Goal: Leave review/rating: Share an evaluation or opinion about a product, service, or content

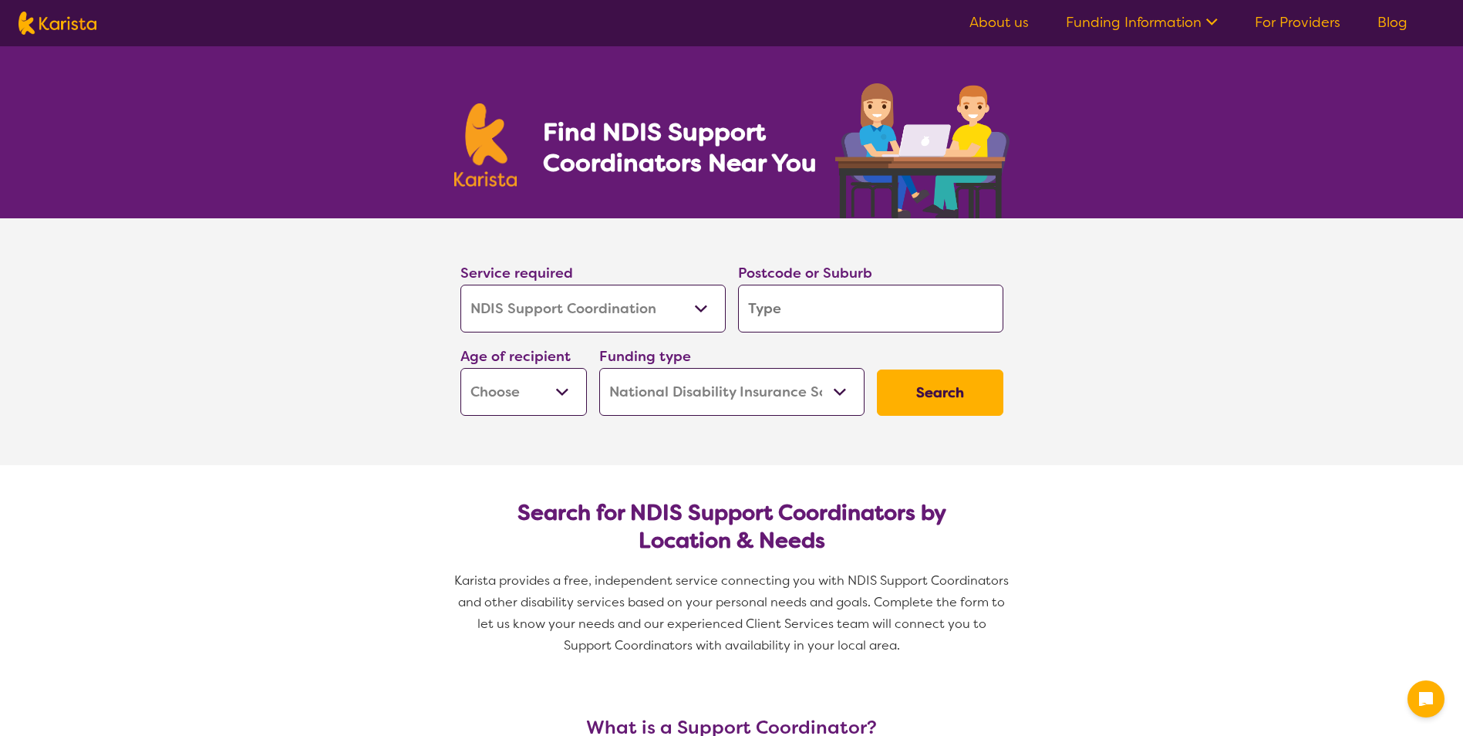
select select "NDIS Support Coordination"
select select "NDIS"
select select "NDIS Support Coordination"
select select "NDIS"
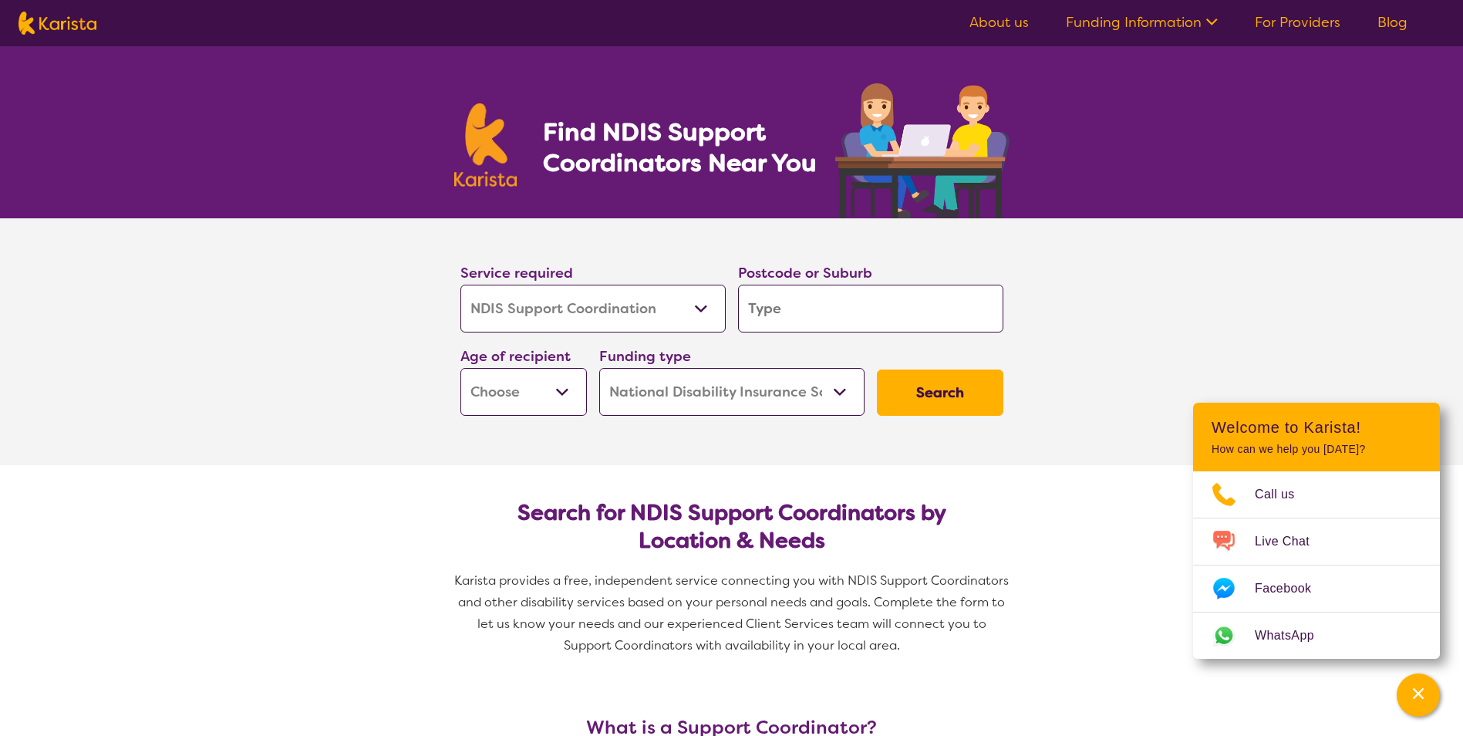
click at [1274, 321] on section "Service required Allied Health Assistant Assessment ([MEDICAL_DATA] or [MEDICAL…" at bounding box center [731, 341] width 1463 height 247
click at [786, 315] on input "search" at bounding box center [870, 309] width 265 height 48
type input "2"
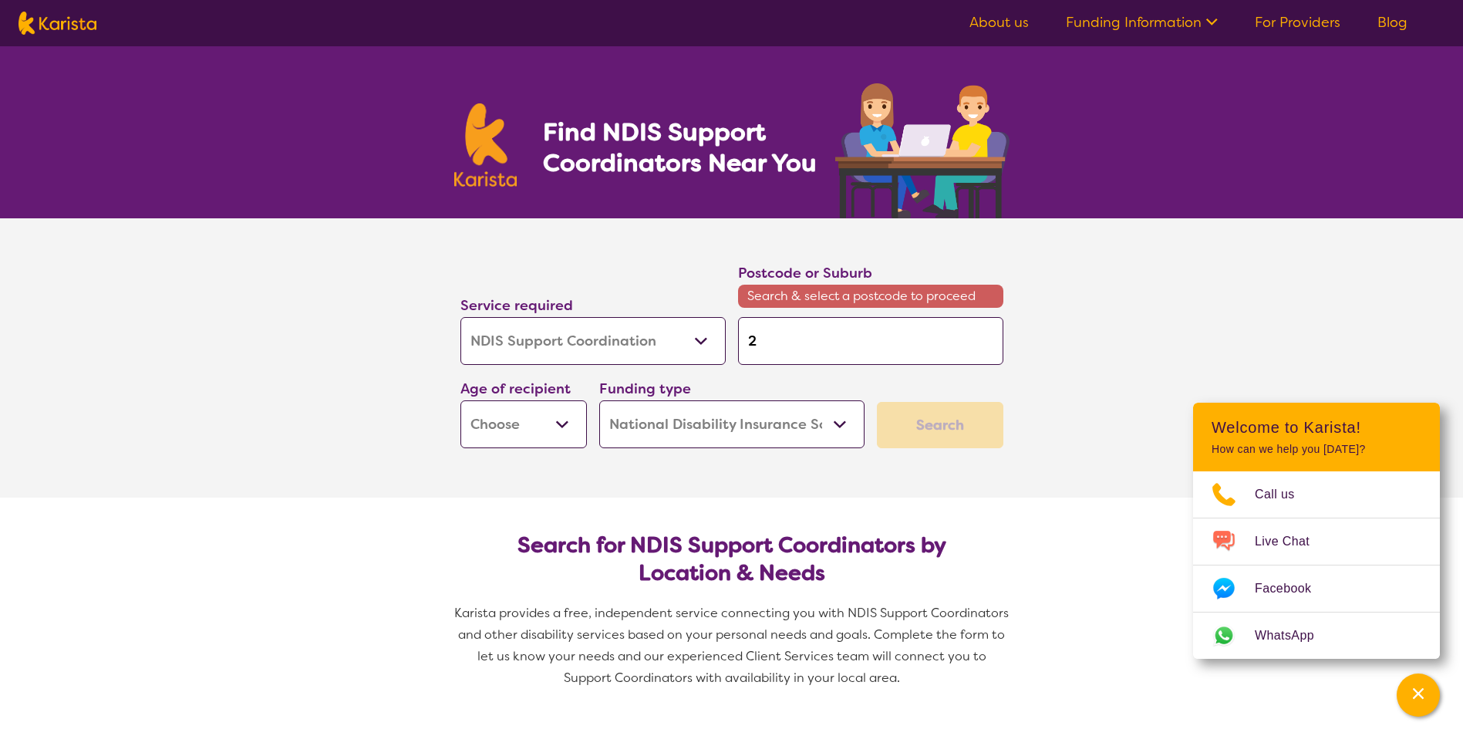
type input "21"
type input "217"
type input "2170"
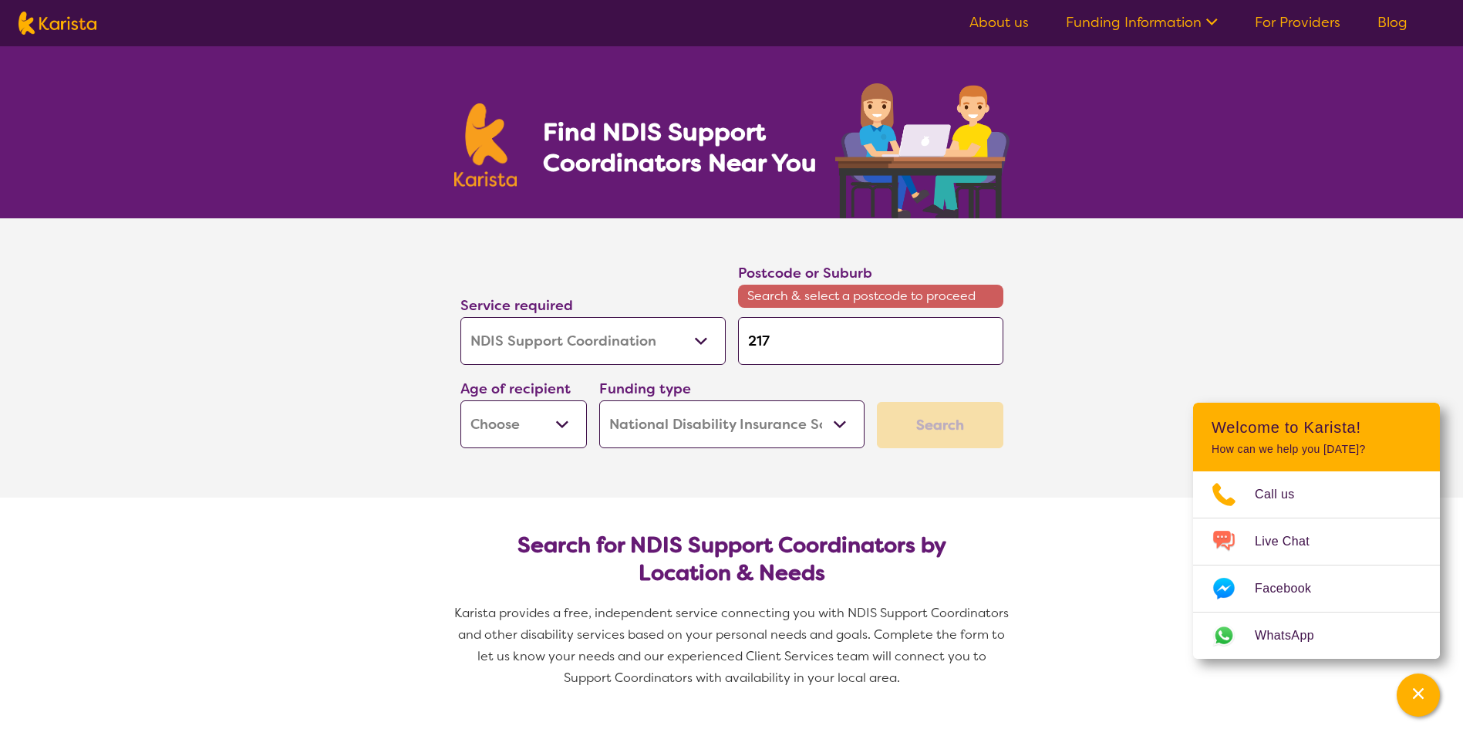
type input "2170"
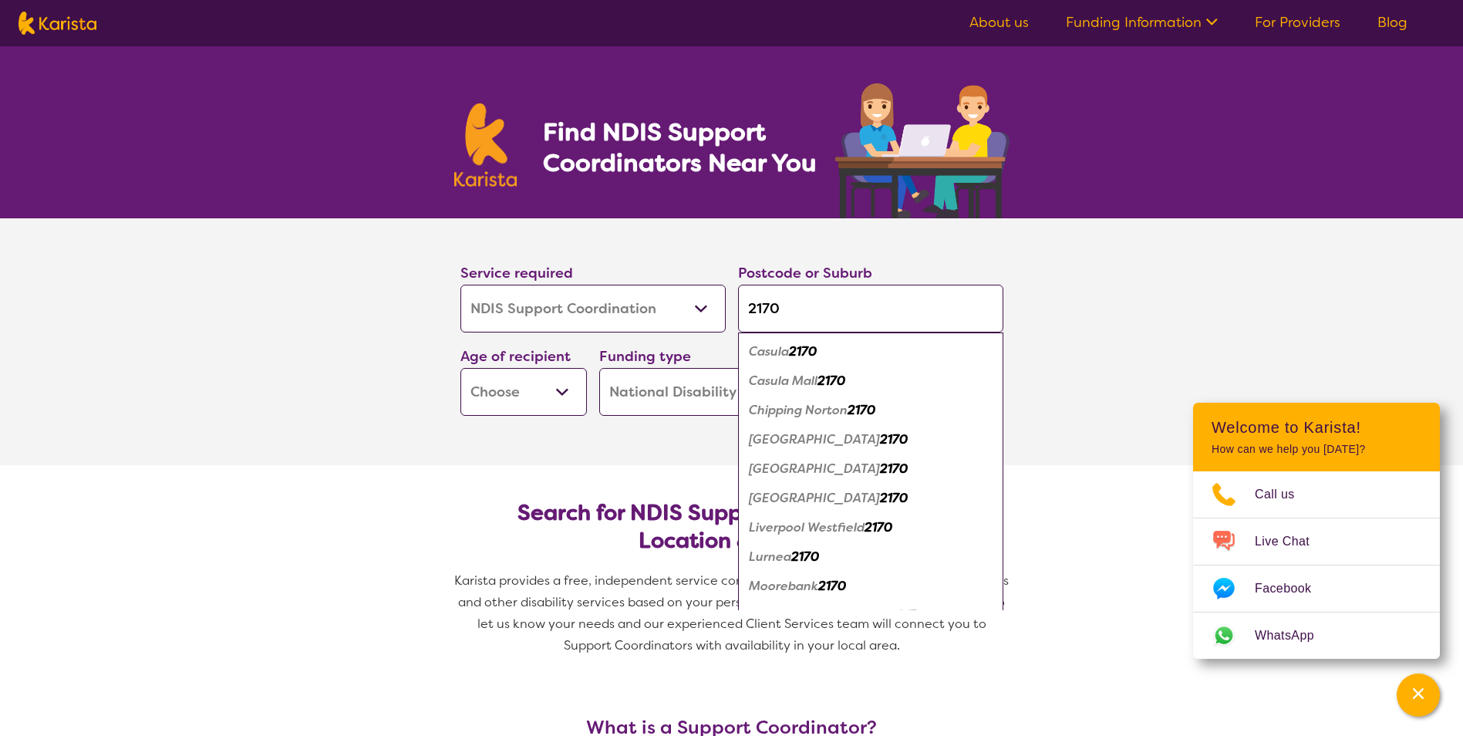
type input "2170"
click at [798, 350] on em "2170" at bounding box center [803, 351] width 28 height 16
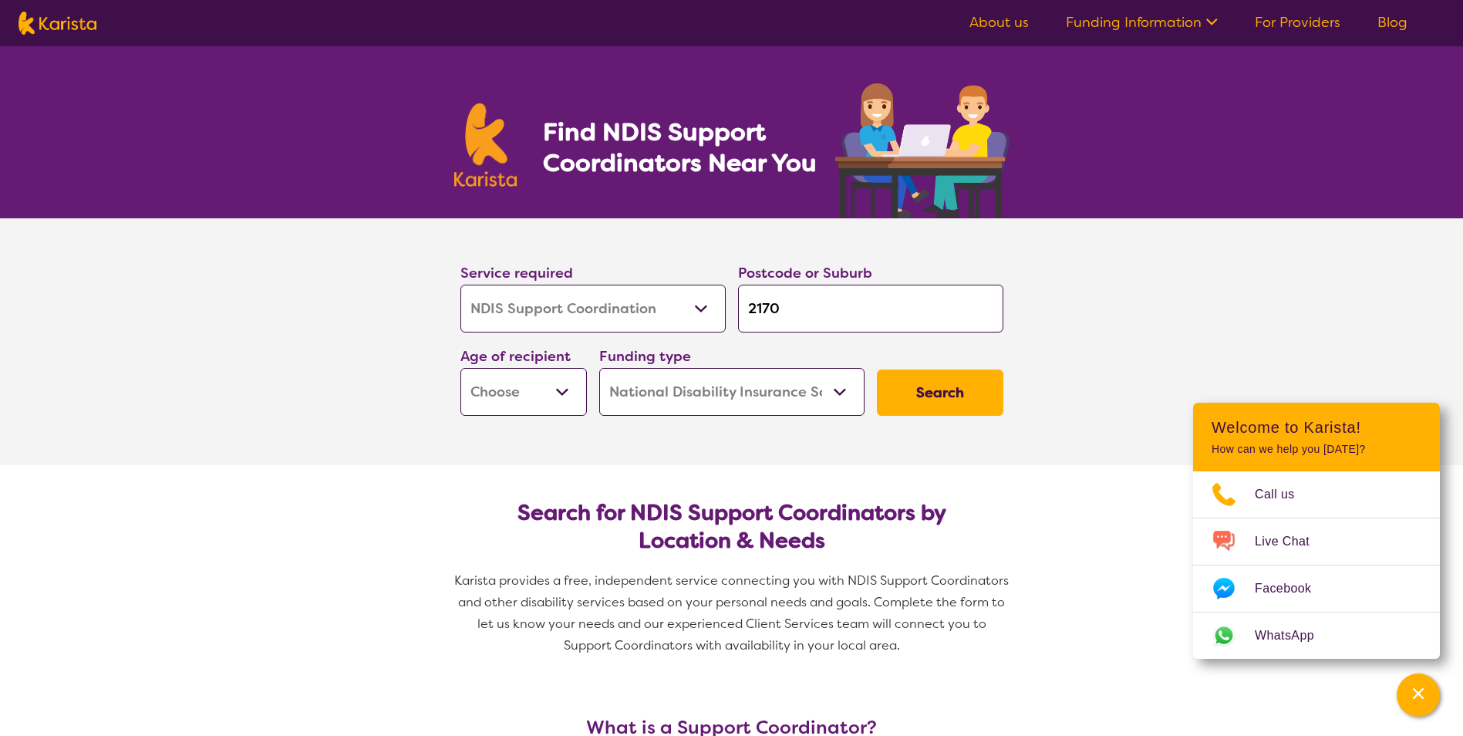
click at [568, 390] on select "Early Childhood - 0 to 9 Child - 10 to 11 Adolescent - 12 to 17 Adult - 18 to 6…" at bounding box center [524, 392] width 127 height 48
select select "AD"
click at [461, 368] on select "Early Childhood - 0 to 9 Child - 10 to 11 Adolescent - 12 to 17 Adult - 18 to 6…" at bounding box center [524, 392] width 127 height 48
select select "AD"
click at [926, 390] on button "Search" at bounding box center [940, 393] width 127 height 46
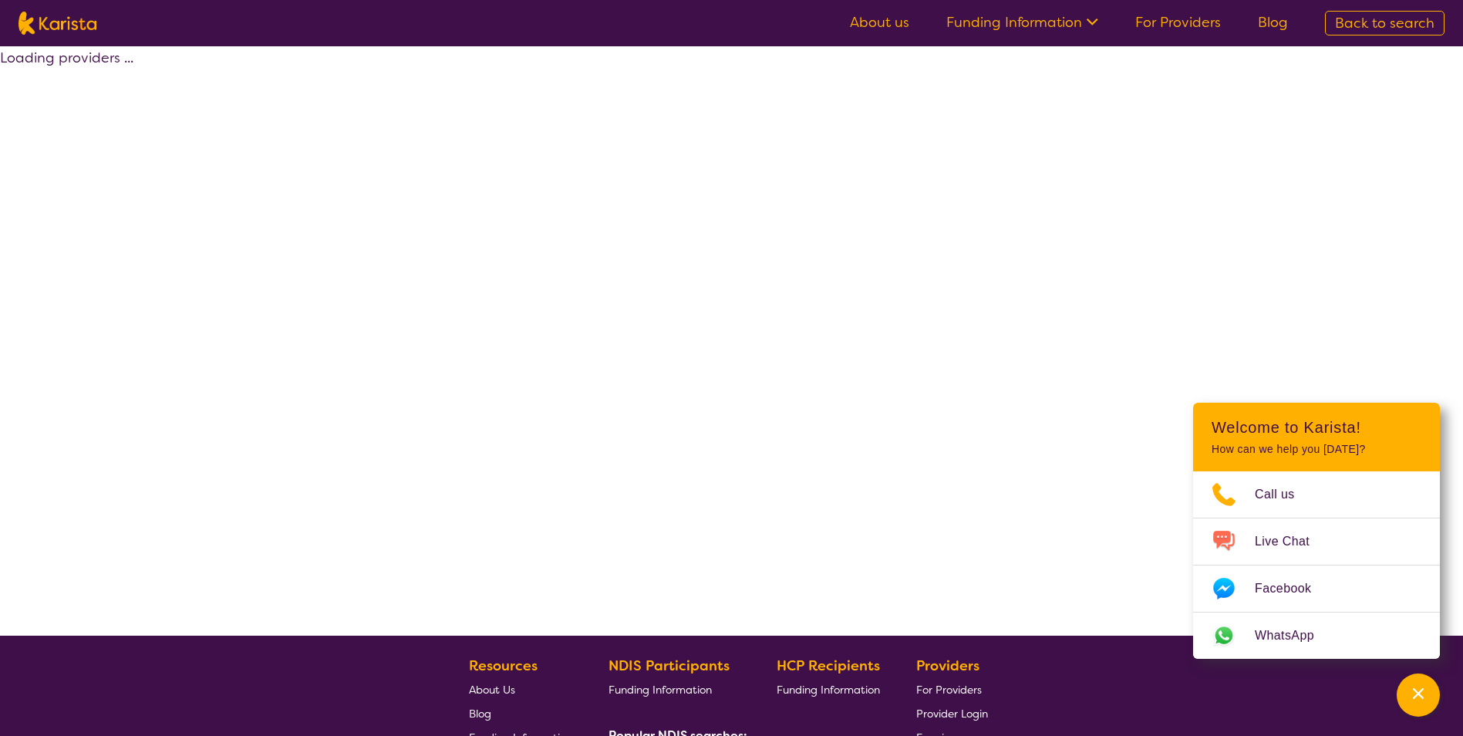
select select "by_score"
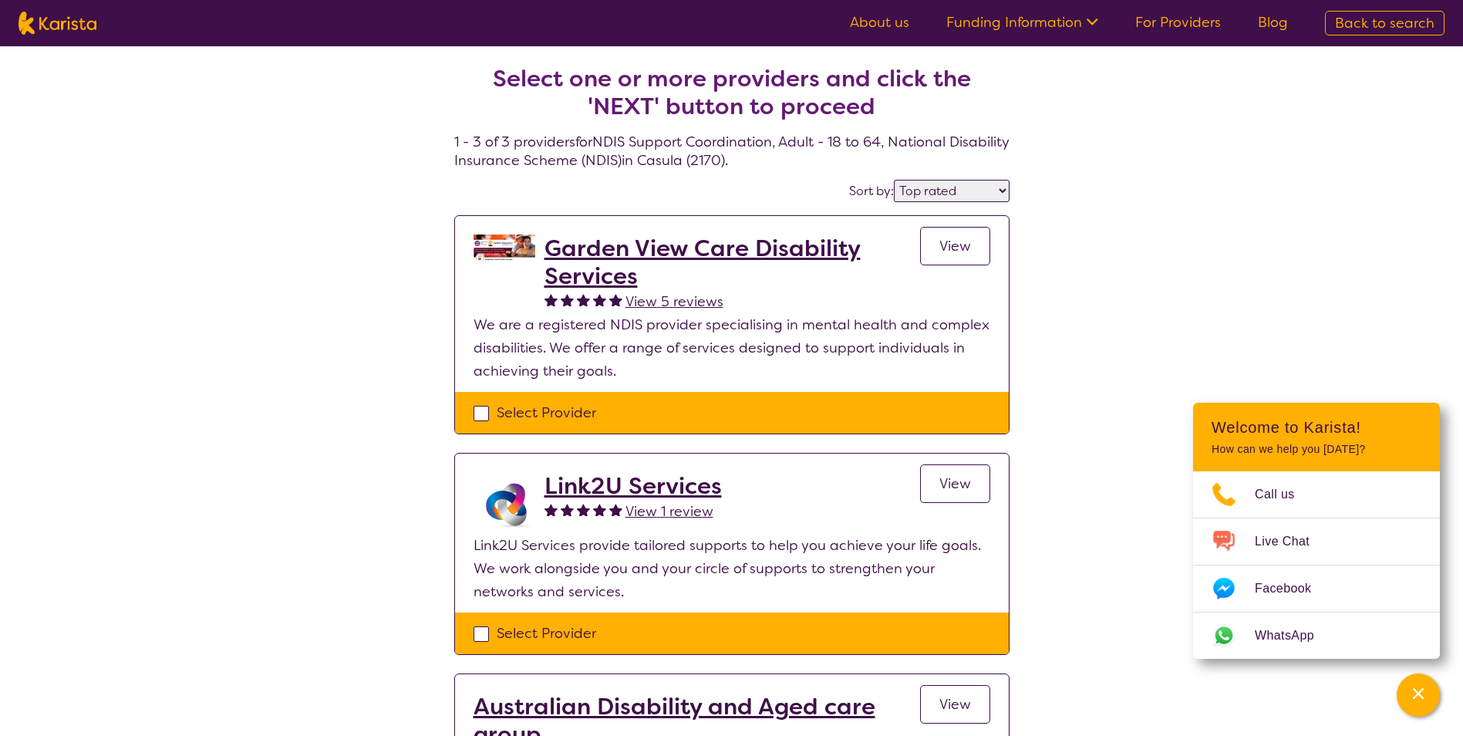
click at [1166, 297] on div "Select one or more providers and click the 'NEXT' button to proceed 1 - 3 of 3 …" at bounding box center [731, 497] width 1463 height 902
click at [580, 275] on h2 "Garden View Care Disability Services" at bounding box center [733, 263] width 376 height 56
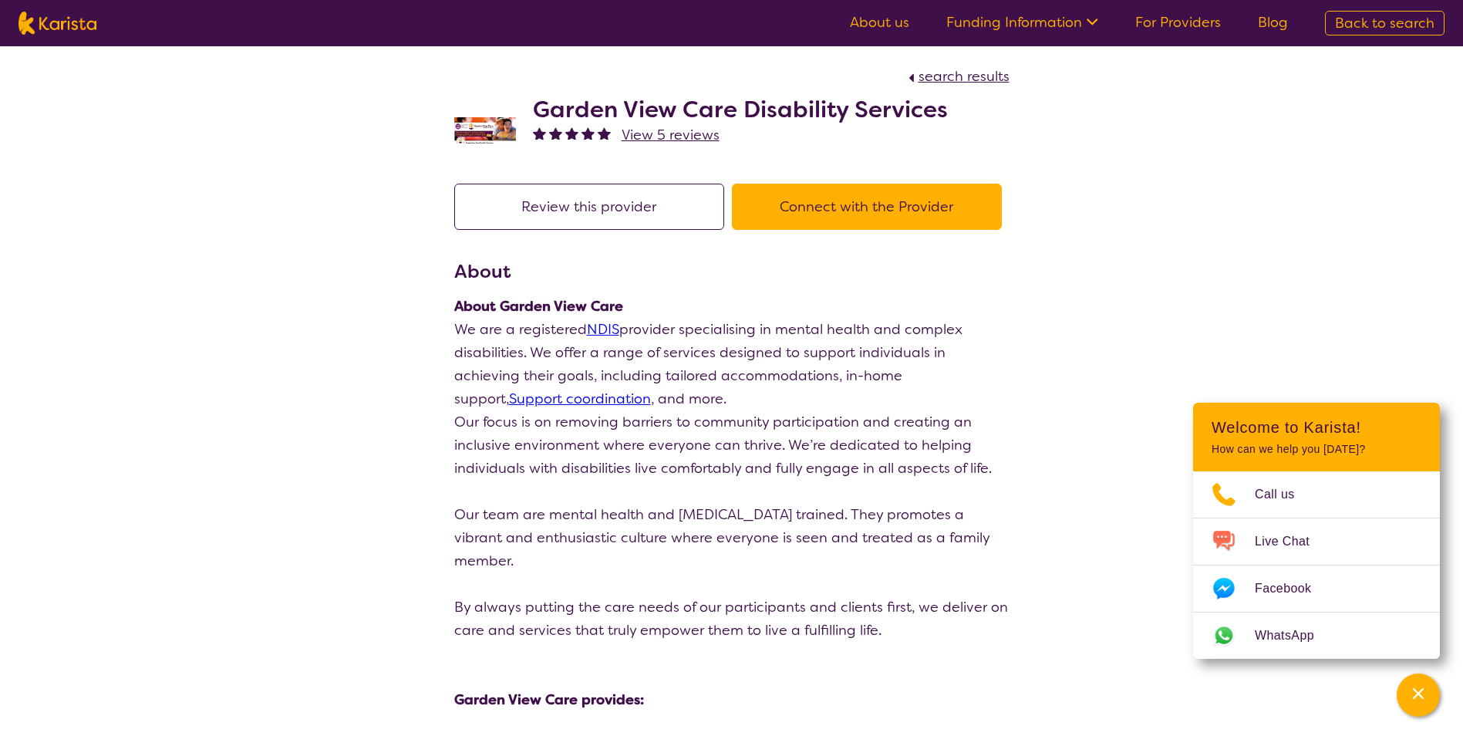
click at [623, 210] on button "Review this provider" at bounding box center [589, 207] width 270 height 46
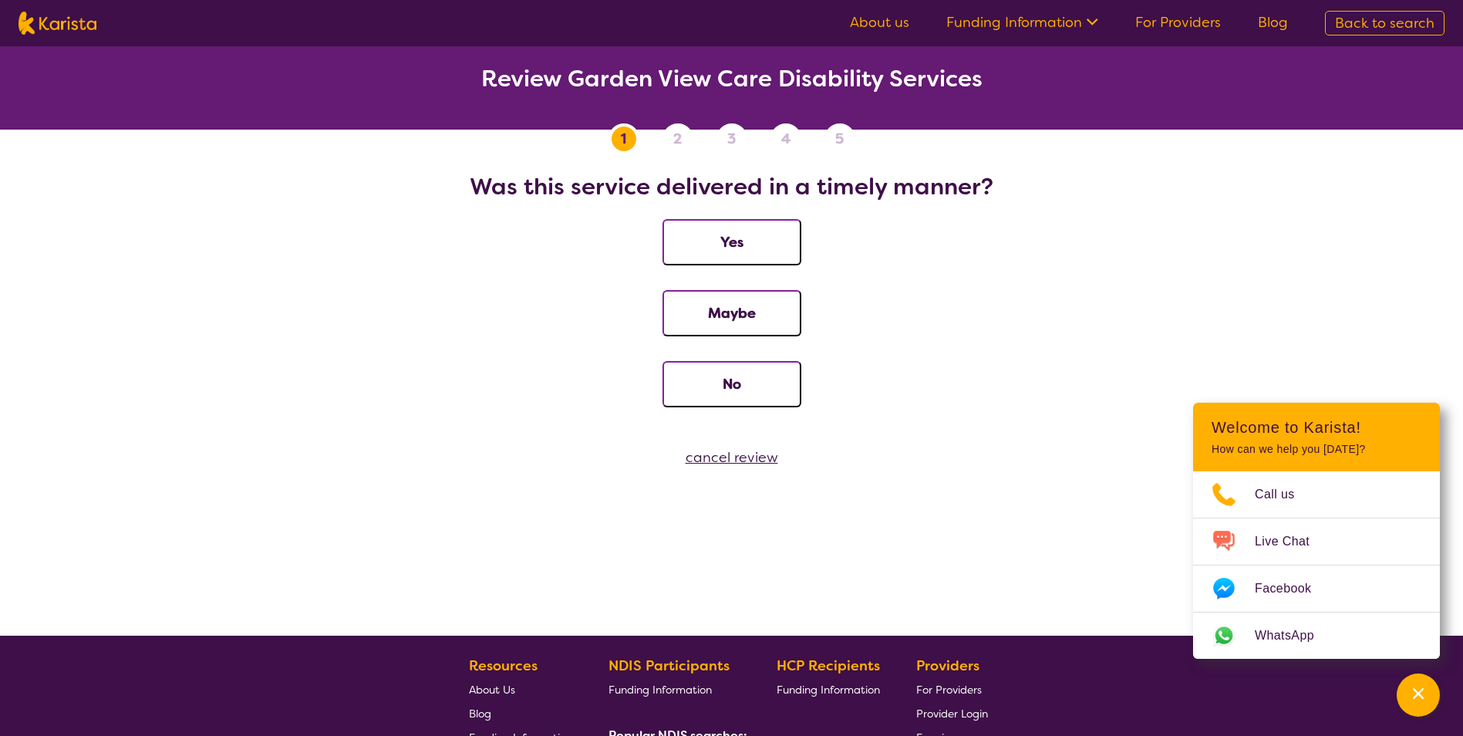
click at [722, 239] on button "Yes" at bounding box center [732, 242] width 139 height 46
click at [726, 248] on button "Yes" at bounding box center [732, 242] width 139 height 46
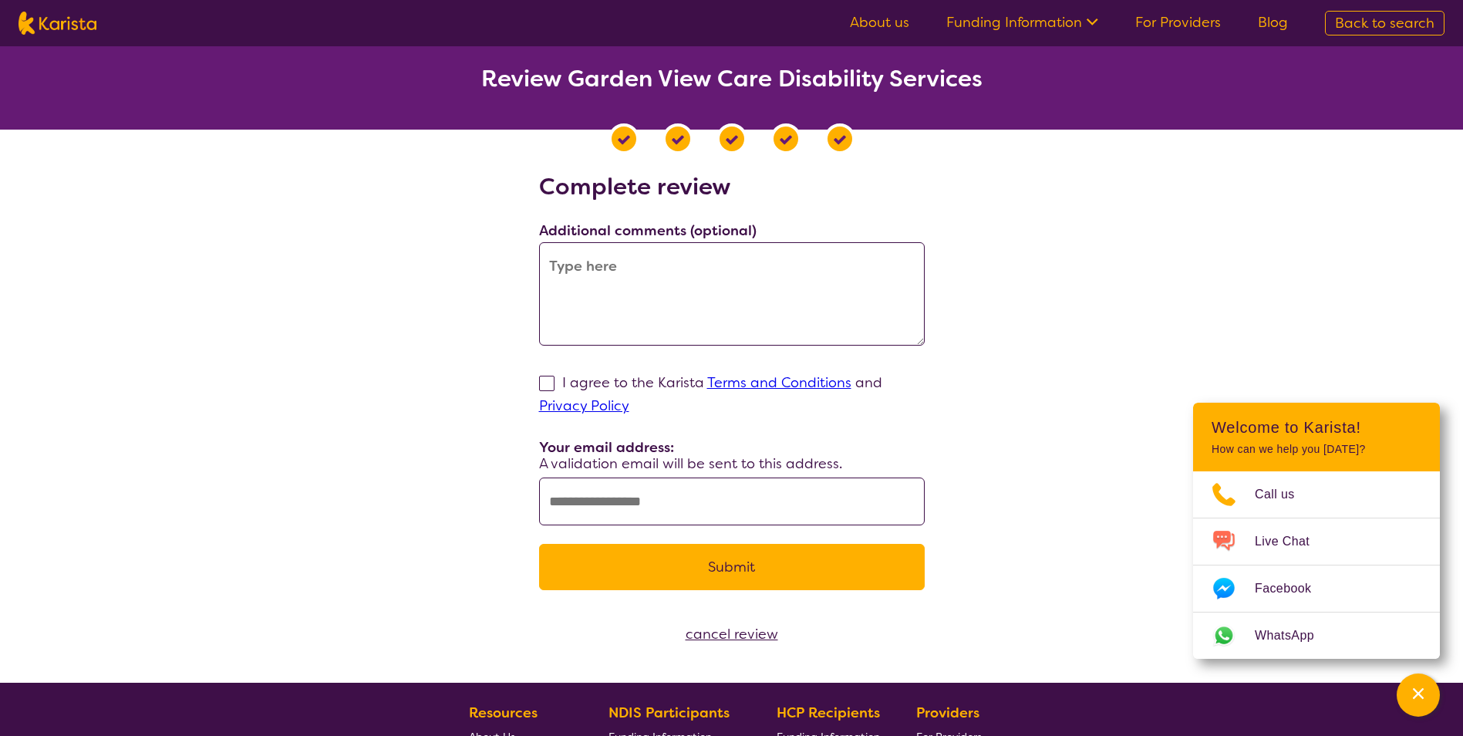
click at [596, 268] on textarea at bounding box center [732, 293] width 386 height 103
type textarea "easyt"
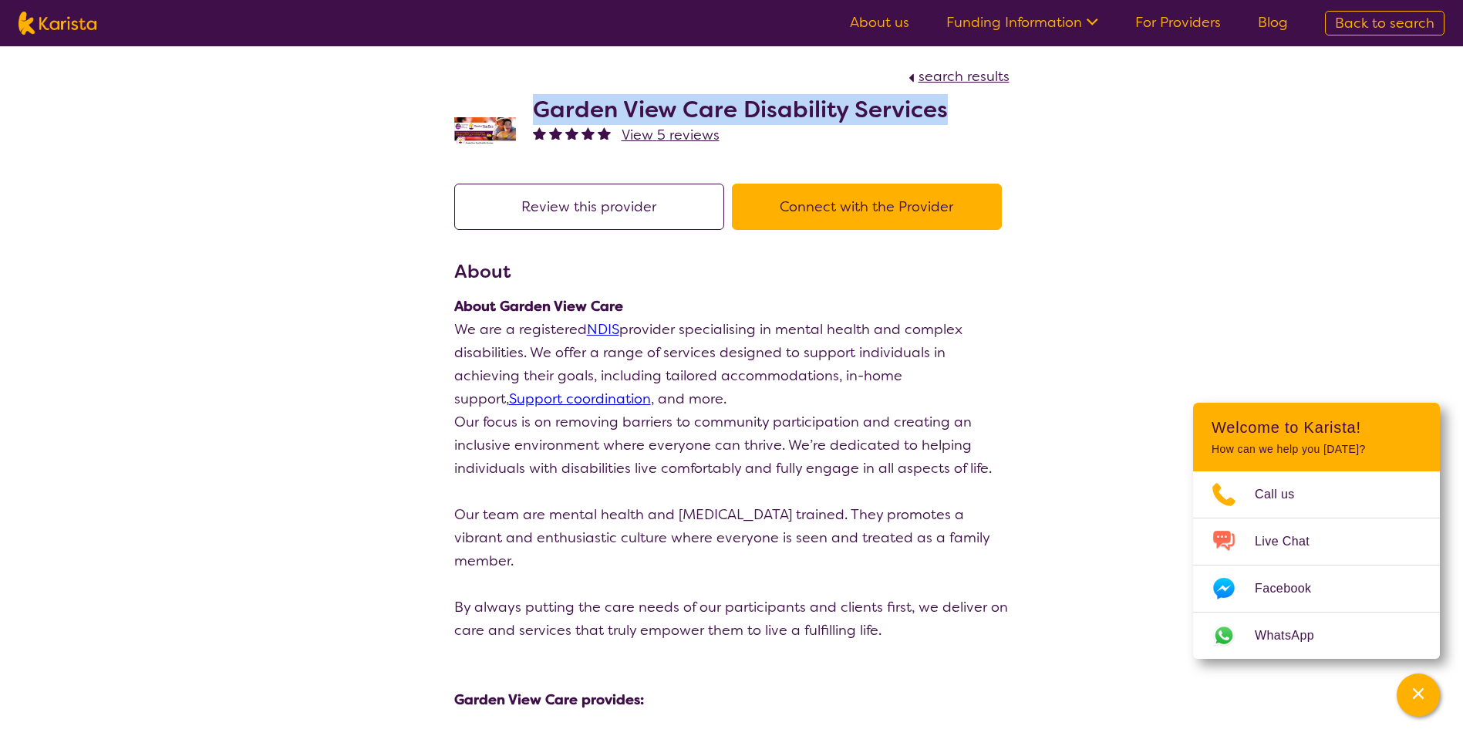
drag, startPoint x: 966, startPoint y: 104, endPoint x: 527, endPoint y: 120, distance: 439.2
click at [527, 120] on div "Garden View Care Disability Services View 5 reviews" at bounding box center [731, 126] width 555 height 77
drag, startPoint x: 527, startPoint y: 120, endPoint x: 594, endPoint y: 109, distance: 68.1
copy h2 "Garden View Care Disability Services"
